Goal: Information Seeking & Learning: Learn about a topic

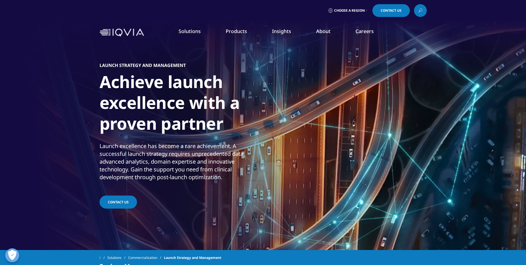
click at [141, 70] on link "Information Management" at bounding box center [166, 70] width 95 height 6
